Goal: Navigation & Orientation: Find specific page/section

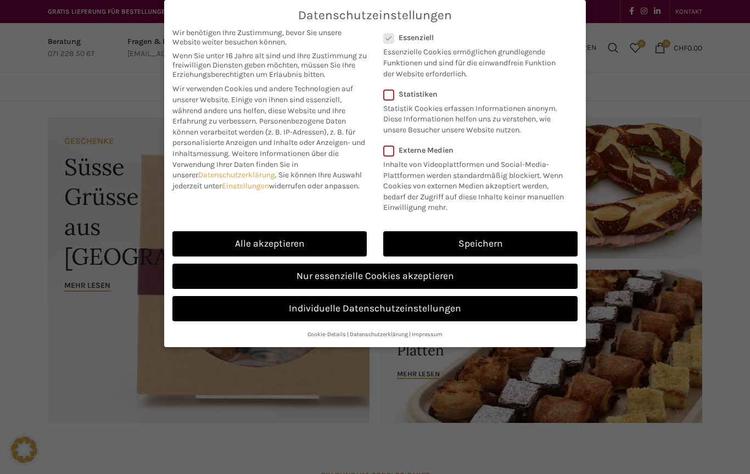
click at [346, 237] on link "Alle akzeptieren" at bounding box center [269, 243] width 194 height 25
checkbox input "true"
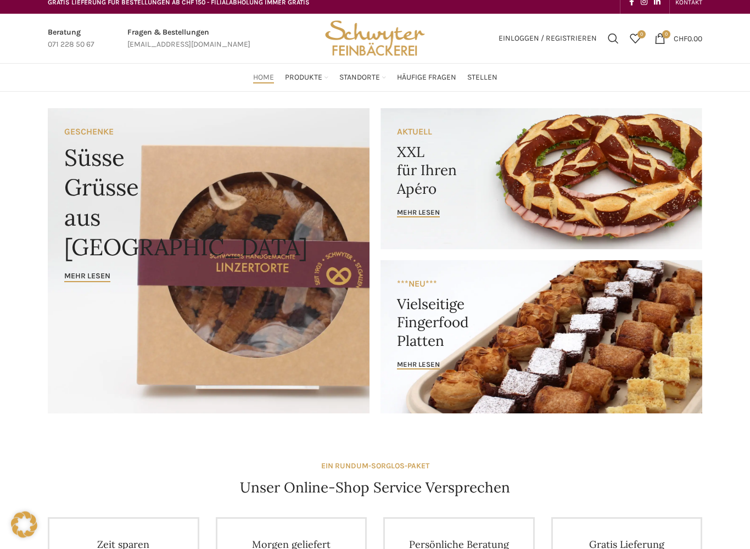
scroll to position [9, 0]
click at [289, 260] on link "Zopf & Brot" at bounding box center [324, 269] width 91 height 19
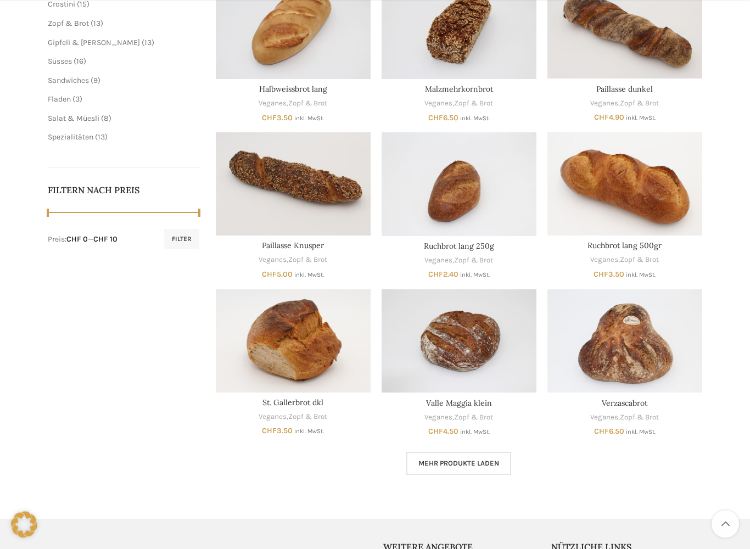
scroll to position [386, 0]
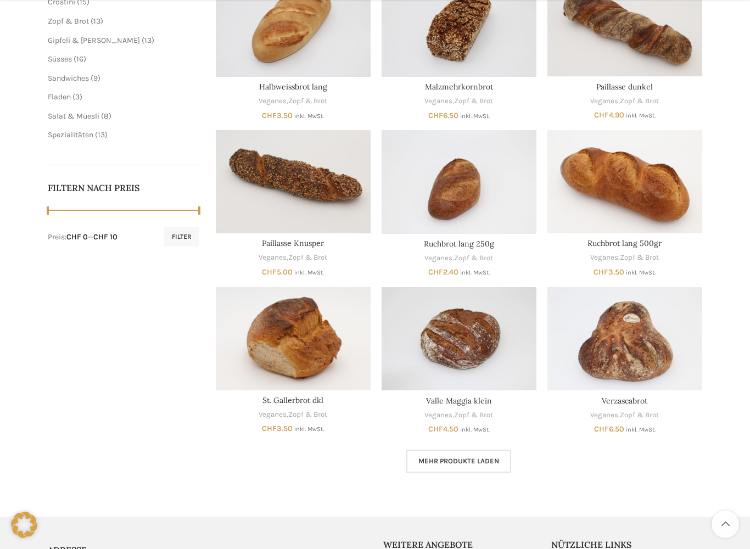
click at [483, 463] on link "Mehr Produkte laden" at bounding box center [458, 461] width 105 height 23
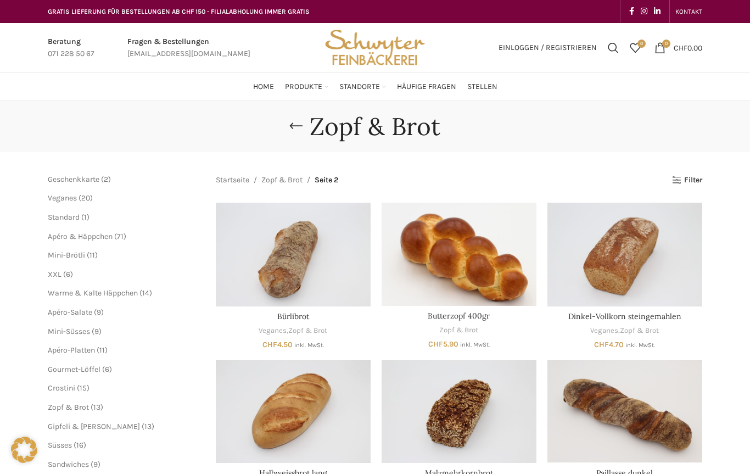
click at [417, 253] on link "Zürcherstrasse" at bounding box center [430, 262] width 93 height 19
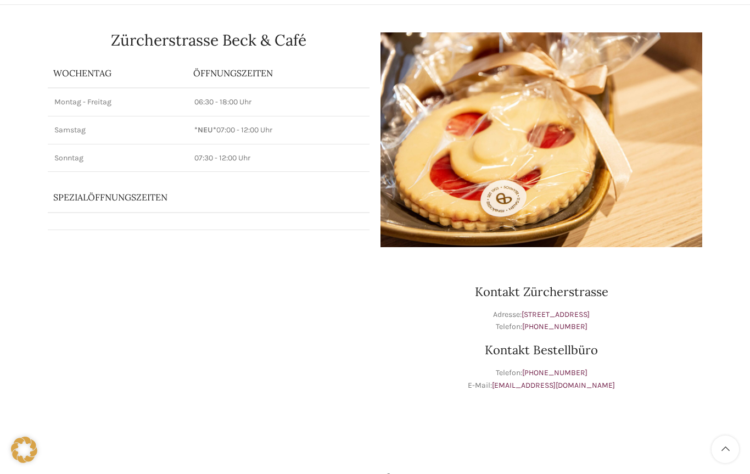
scroll to position [90, 0]
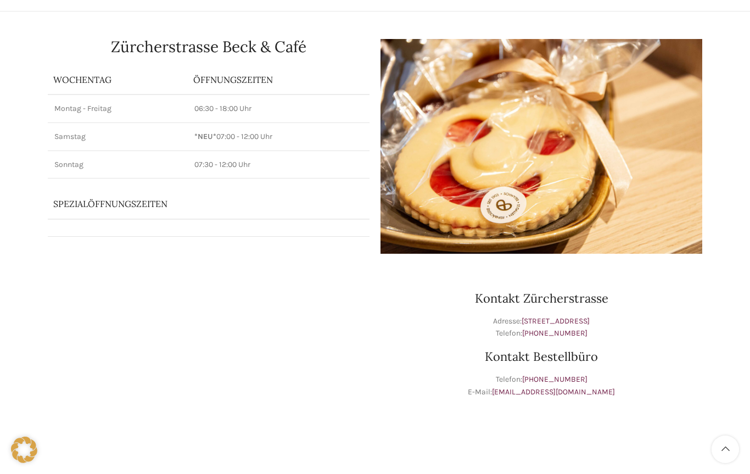
click at [264, 44] on h1 "Zürcherstrasse Beck & Café" at bounding box center [209, 46] width 322 height 15
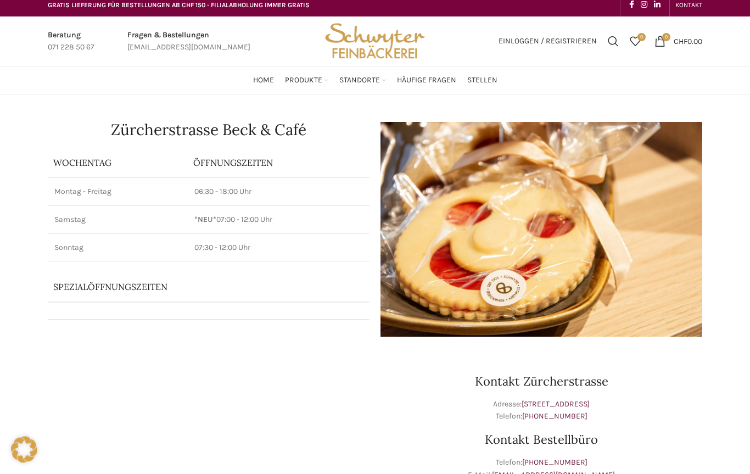
scroll to position [0, 0]
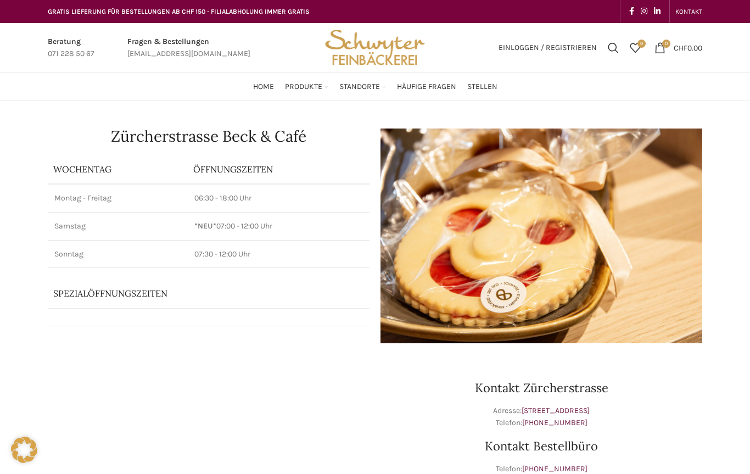
click at [293, 207] on link "Neudorf" at bounding box center [326, 216] width 93 height 19
